Goal: Task Accomplishment & Management: Manage account settings

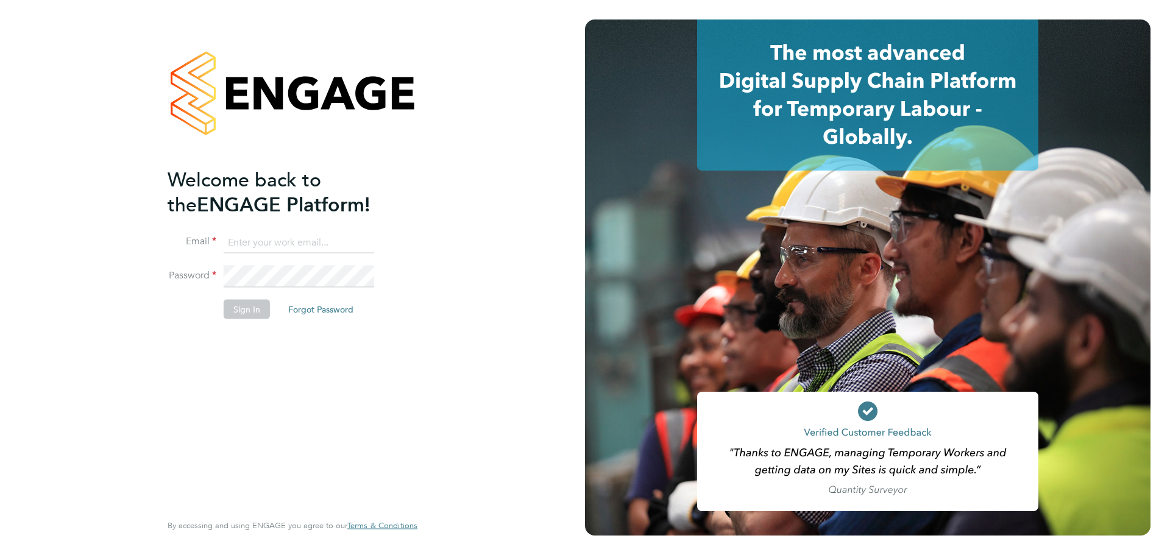
type input "[EMAIL_ADDRESS][DOMAIN_NAME]"
click at [322, 246] on input "jack.baron@huntereducation.co.uk" at bounding box center [299, 242] width 150 height 22
click at [248, 308] on button "Sign In" at bounding box center [247, 308] width 46 height 19
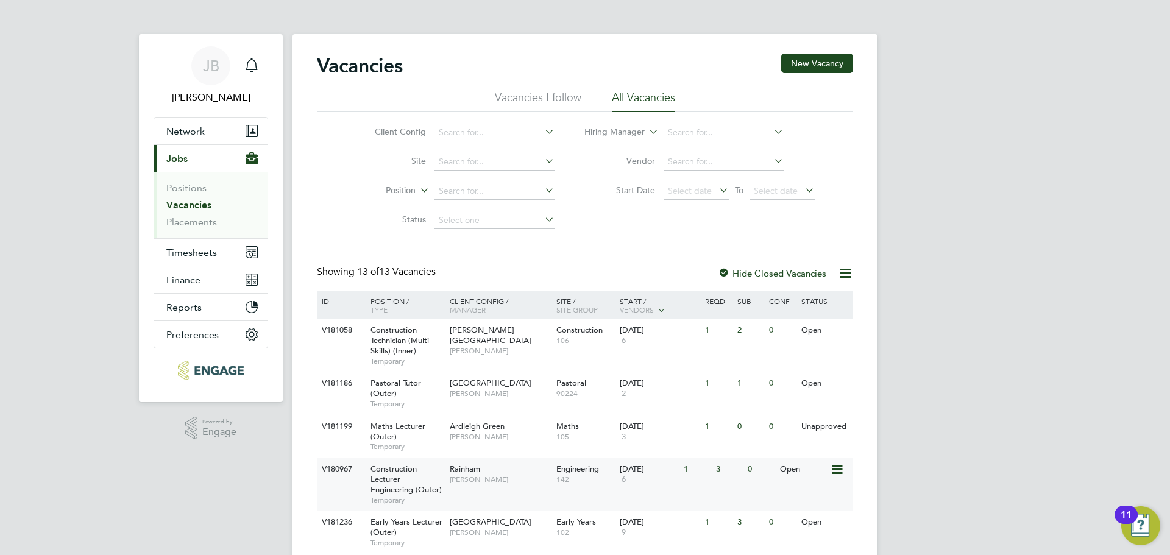
click at [427, 478] on div "Construction Lecturer Engineering (Outer) Temporary" at bounding box center [403, 484] width 85 height 52
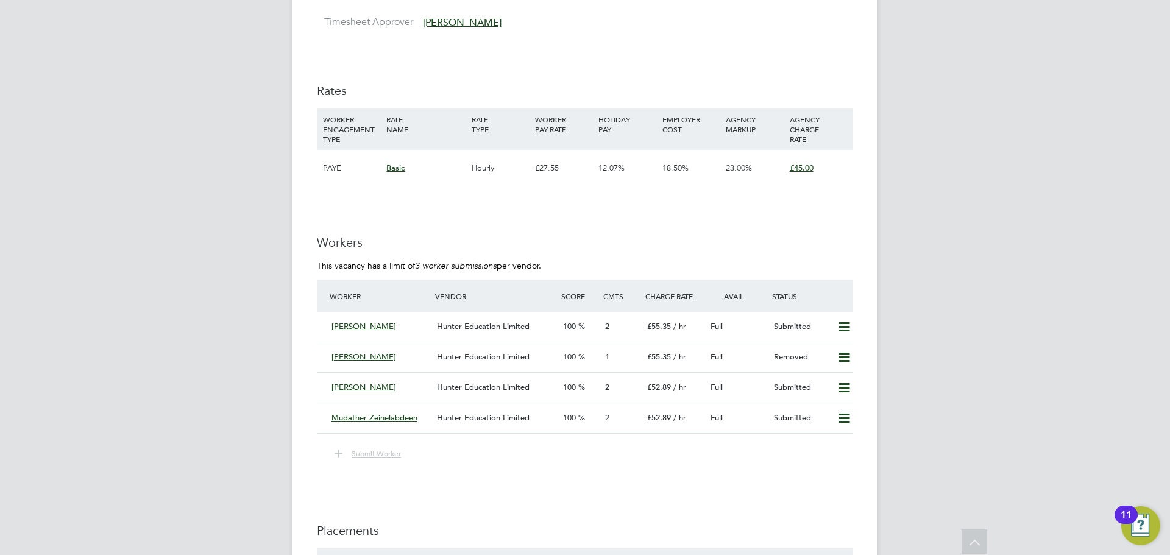
scroll to position [2132, 0]
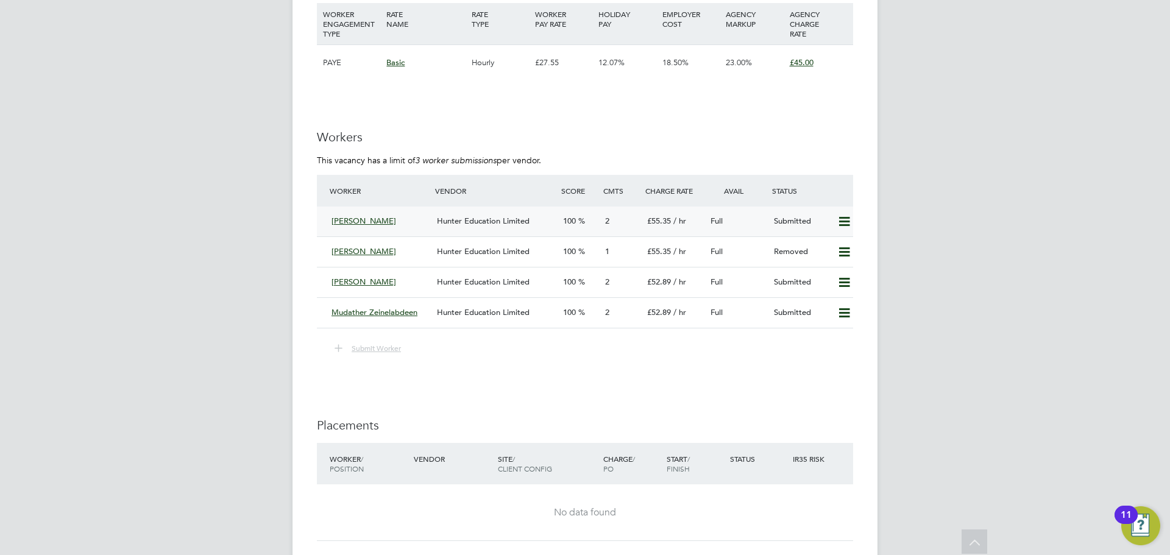
click at [383, 225] on div "[PERSON_NAME]" at bounding box center [379, 221] width 105 height 20
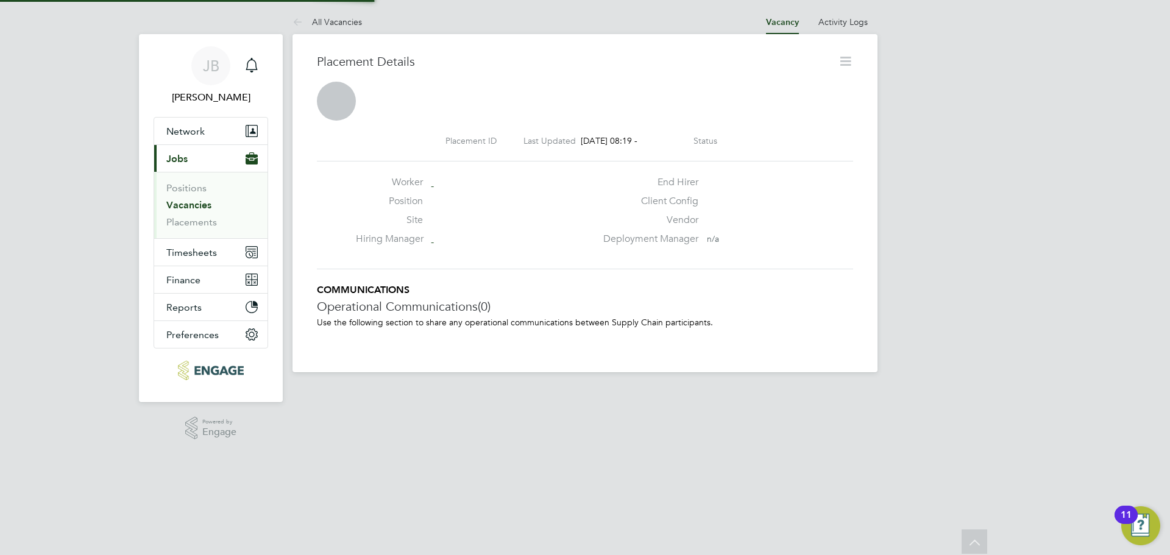
scroll to position [6, 6]
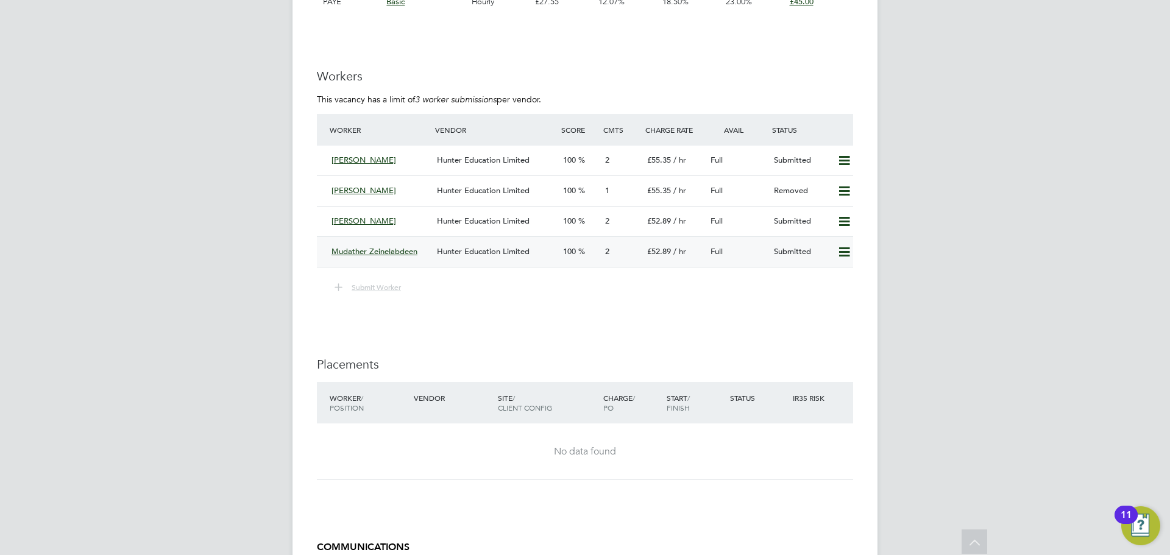
click at [379, 242] on div "Mudather Zeinelabdeen" at bounding box center [379, 252] width 105 height 20
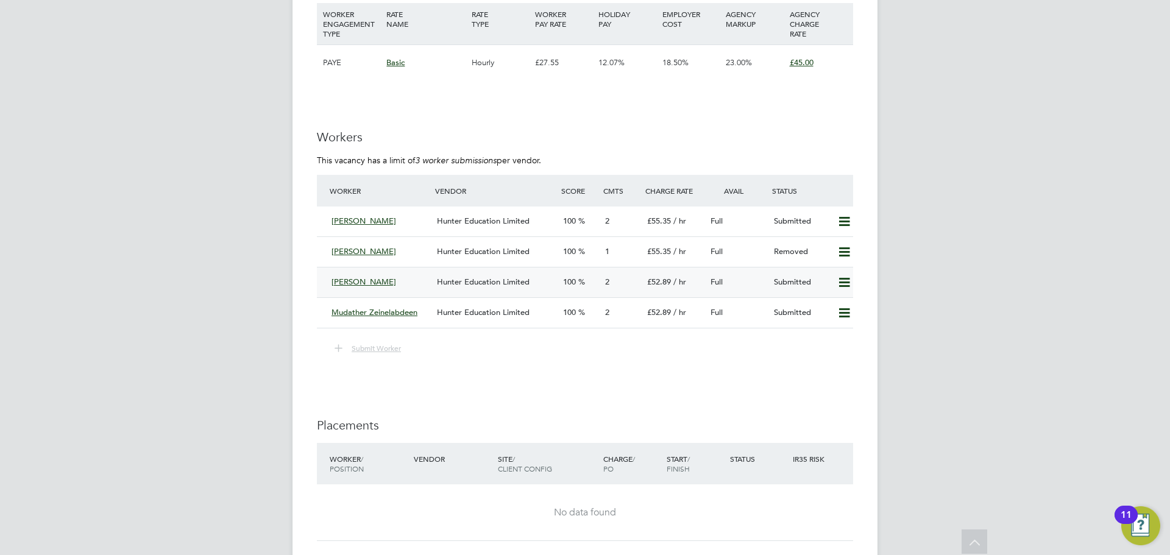
click at [367, 271] on div "[PERSON_NAME] [PERSON_NAME] Education Limited 100 2 £52.89 / hr Full Submitted" at bounding box center [585, 282] width 536 height 30
